Goal: Transaction & Acquisition: Purchase product/service

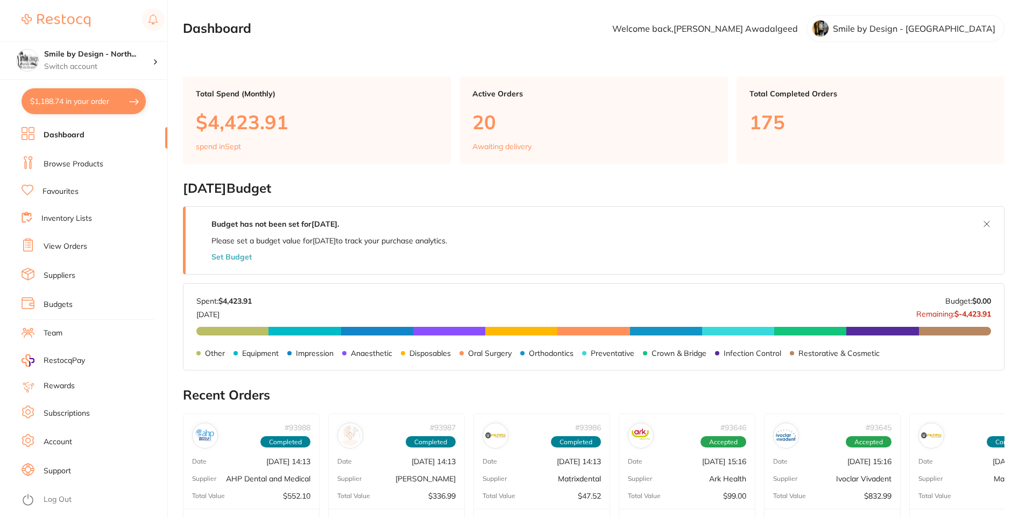
click at [79, 102] on button "$1,188.74 in your order" at bounding box center [84, 101] width 124 height 26
checkbox input "true"
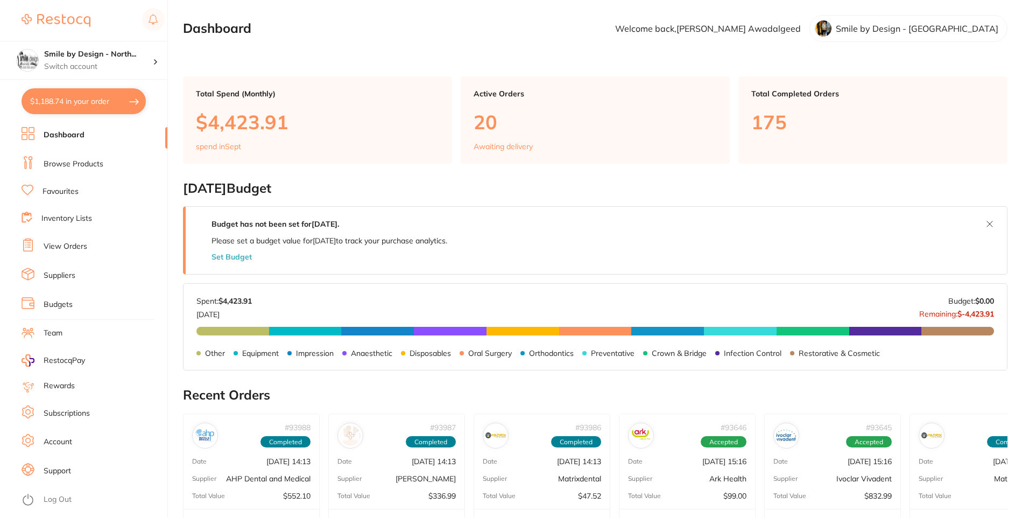
checkbox input "true"
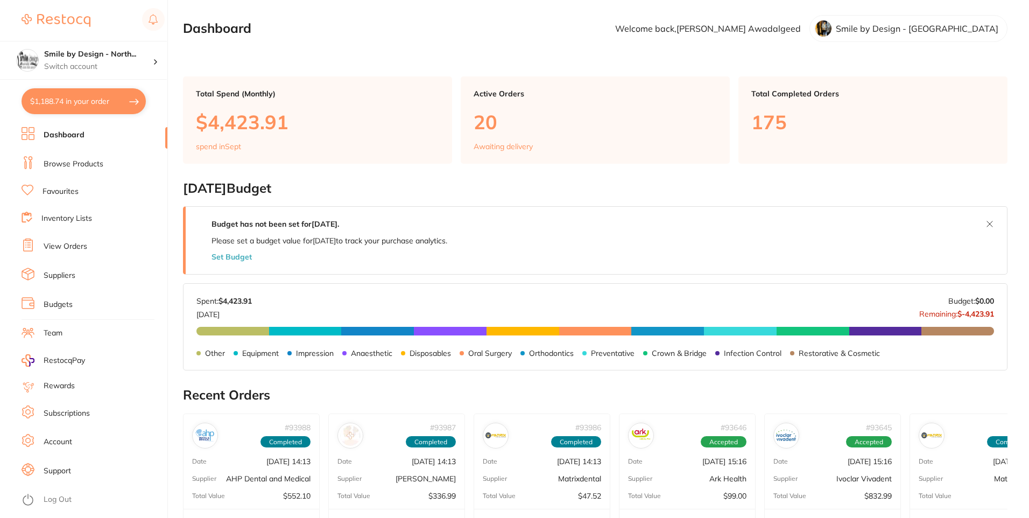
checkbox input "true"
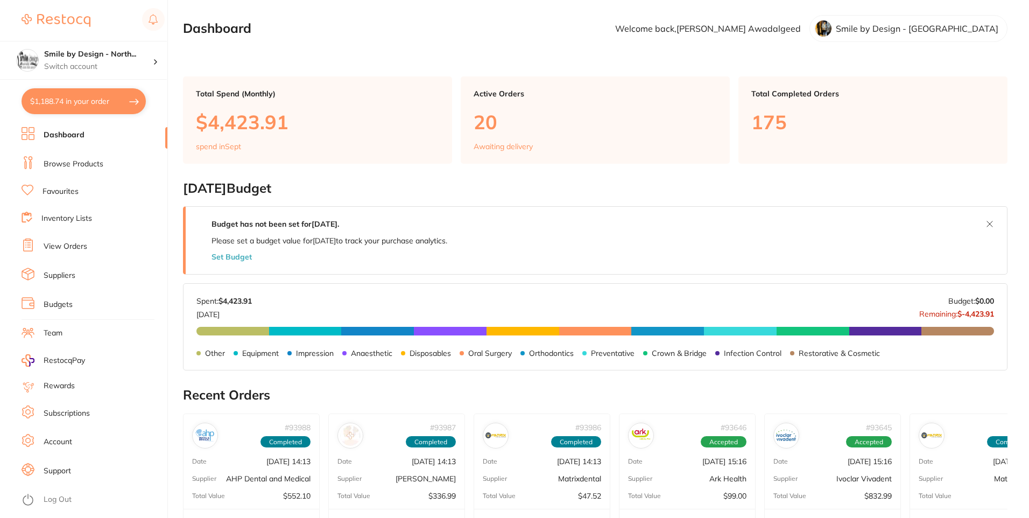
checkbox input "true"
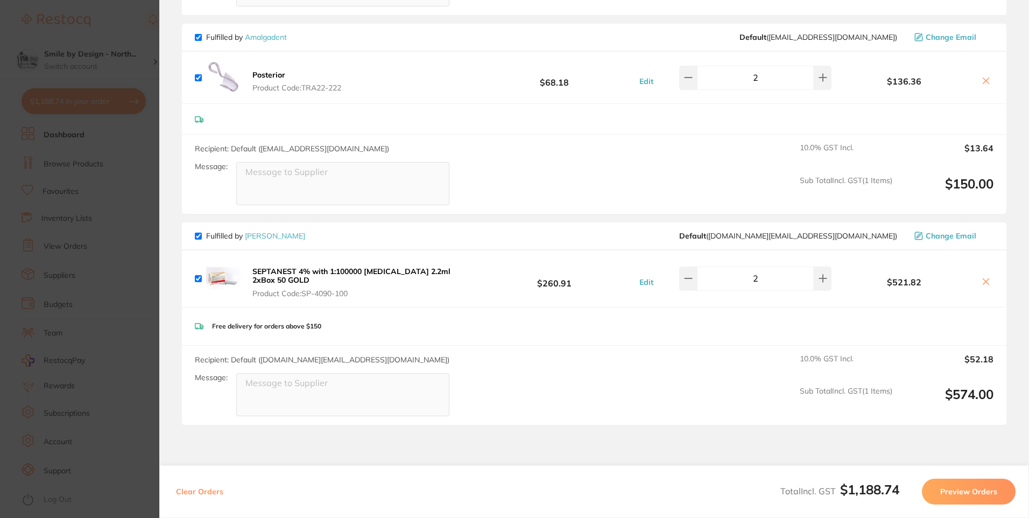
scroll to position [1130, 0]
